Goal: Task Accomplishment & Management: Manage account settings

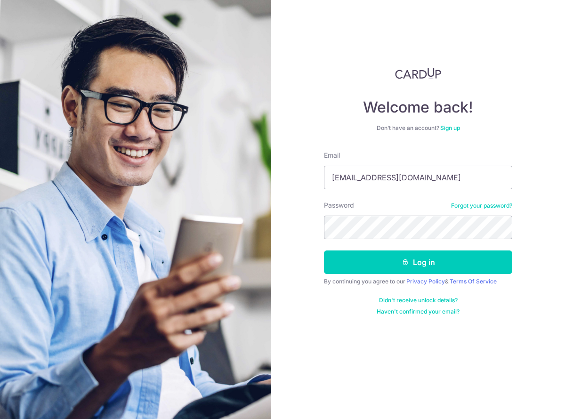
type input "[EMAIL_ADDRESS][DOMAIN_NAME]"
click at [324, 251] on button "Log in" at bounding box center [418, 263] width 188 height 24
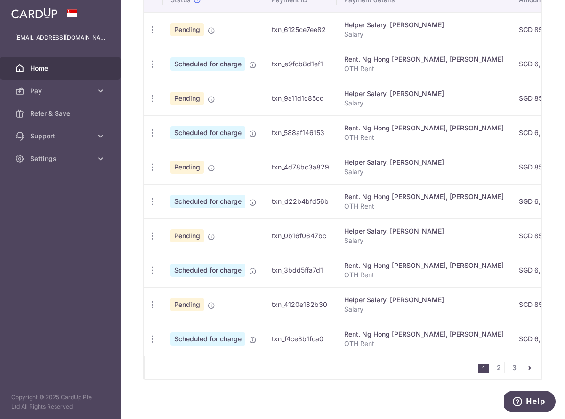
scroll to position [332, 0]
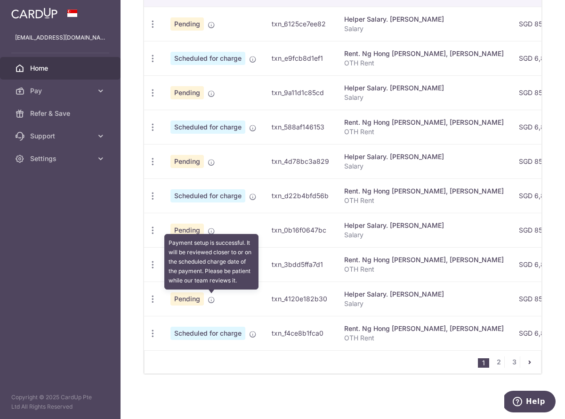
click at [212, 299] on icon at bounding box center [212, 300] width 8 height 8
click at [211, 299] on icon at bounding box center [212, 300] width 8 height 8
click at [212, 300] on icon at bounding box center [212, 300] width 8 height 8
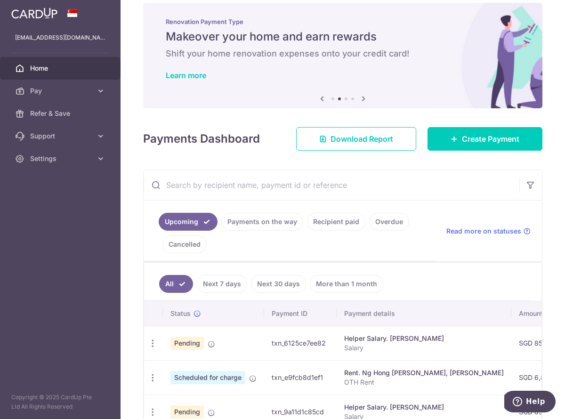
scroll to position [0, 0]
